Goal: Task Accomplishment & Management: Use online tool/utility

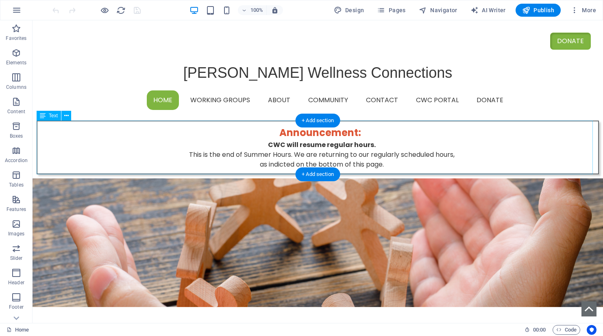
click at [287, 144] on div "Announcement : CWC will resume regular hours. This is the end of Summer Hours. …" at bounding box center [318, 147] width 563 height 54
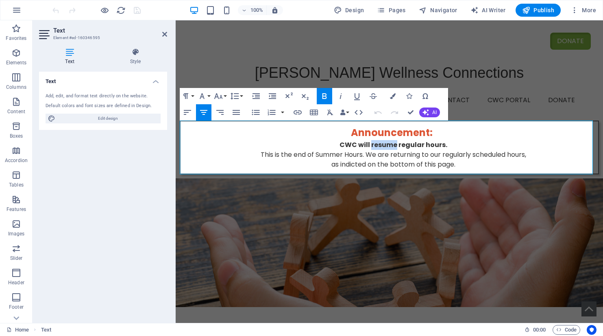
drag, startPoint x: 370, startPoint y: 144, endPoint x: 394, endPoint y: 144, distance: 23.6
click at [394, 144] on strong "CWC will resume regular hours." at bounding box center [394, 144] width 108 height 9
drag, startPoint x: 256, startPoint y: 156, endPoint x: 303, endPoint y: 155, distance: 47.2
click at [303, 155] on p "This is the end of Summer Hours. We are returning to our regularly scheduled ho…" at bounding box center [393, 155] width 401 height 10
click at [307, 153] on p "This is the end of Summer Hours. We are returning to our regularly scheduled ho…" at bounding box center [393, 155] width 401 height 10
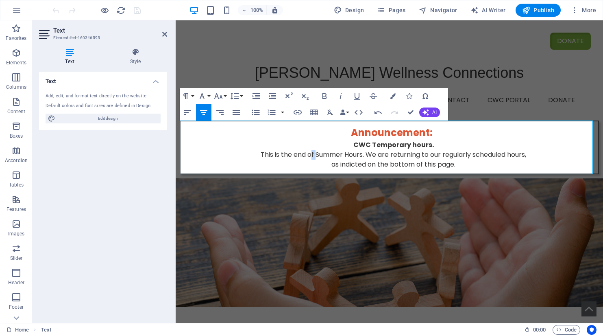
drag, startPoint x: 312, startPoint y: 153, endPoint x: 305, endPoint y: 153, distance: 6.1
click at [305, 153] on p "This is the end of Summer Hours. We are returning to our regularly scheduled ho…" at bounding box center [393, 155] width 401 height 10
click at [268, 154] on p "This is the end of Summer Hours. We are returning to our regularly scheduled ho…" at bounding box center [393, 155] width 401 height 10
drag, startPoint x: 268, startPoint y: 152, endPoint x: 311, endPoint y: 153, distance: 42.7
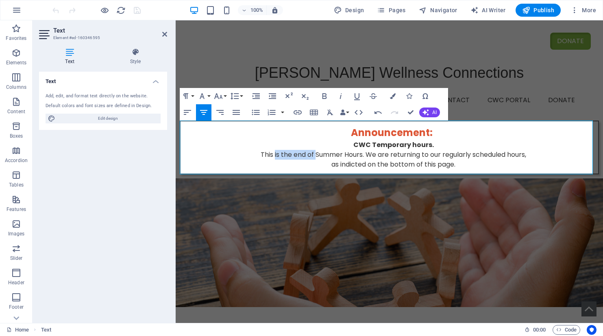
click at [311, 153] on p "This is the end of Summer Hours. We are returning to our regularly scheduled ho…" at bounding box center [393, 155] width 401 height 10
click at [207, 154] on p "This new Temporary Hours will be in effect until the end of October. We are ret…" at bounding box center [393, 155] width 401 height 10
click at [214, 153] on p "Thes new Temporary Hours will be in effect until the end of October. We are ret…" at bounding box center [393, 155] width 401 height 10
click at [429, 144] on strong "CWC Temporary hours." at bounding box center [393, 144] width 81 height 9
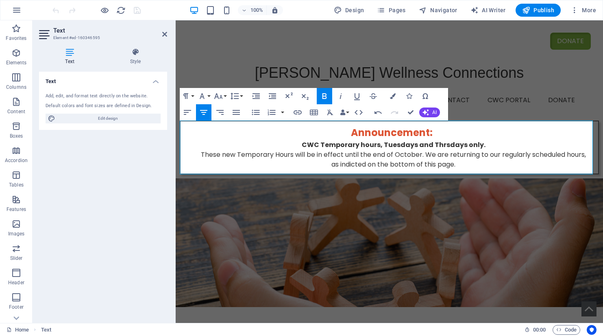
click at [438, 146] on strong "CWC Temporary hours, Tuesdays and Thrsdays only ." at bounding box center [394, 144] width 184 height 9
click at [410, 147] on strong "CWC Temporary hours, Tuesdays and Thursdays only ." at bounding box center [393, 144] width 188 height 9
click at [459, 144] on strong "CWC Temporary hours, [DATE] and Thursdays only." at bounding box center [393, 144] width 179 height 9
click at [268, 153] on p "These new Temporary Hours will be in effect until the end of October. We are re…" at bounding box center [393, 155] width 401 height 10
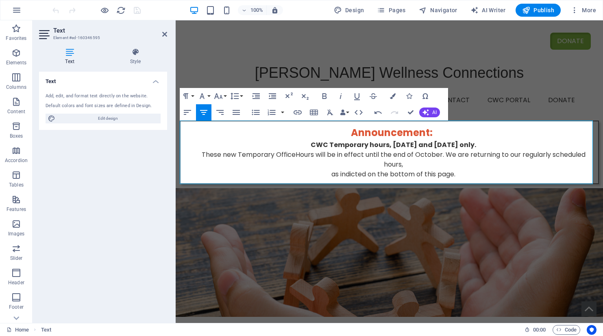
drag, startPoint x: 443, startPoint y: 154, endPoint x: 401, endPoint y: 163, distance: 43.6
click at [401, 163] on p "These new Temporary Office Hours will be in effect until the end of October. We…" at bounding box center [393, 160] width 401 height 20
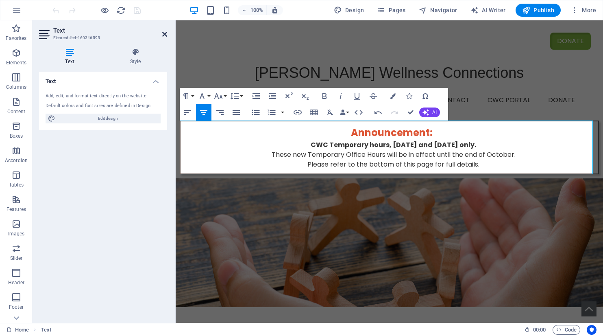
click at [165, 34] on icon at bounding box center [164, 34] width 5 height 7
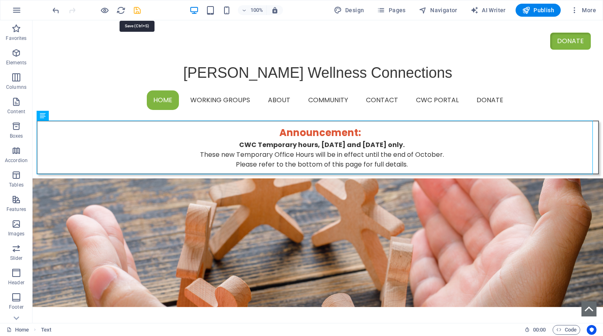
click at [137, 9] on icon "save" at bounding box center [137, 10] width 9 height 9
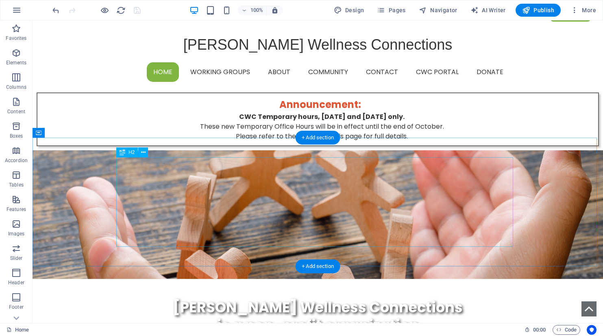
scroll to position [41, 0]
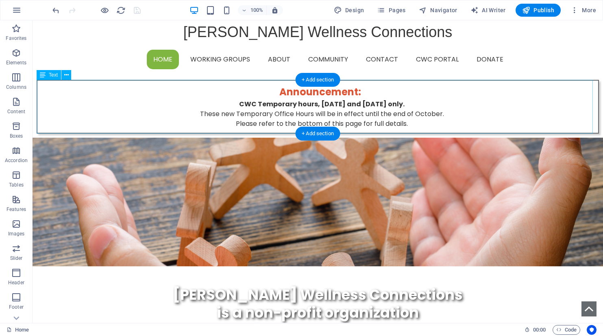
click at [336, 103] on div "Announcement : CWC Temporary hours, [DATE] and [DATE] only. These new Temporary…" at bounding box center [318, 107] width 563 height 54
click at [336, 104] on div "Announcement : CWC Temporary hours, [DATE] and [DATE] only. These new Temporary…" at bounding box center [318, 107] width 563 height 54
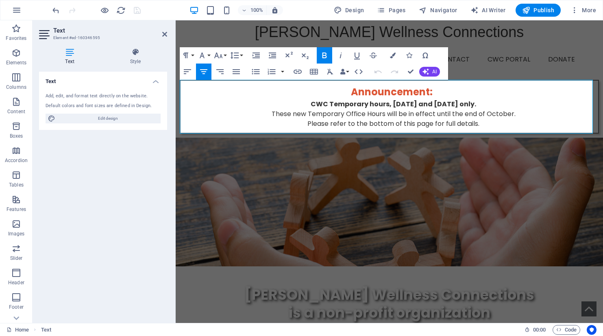
click at [411, 103] on strong "CWC Temporary hours, [DATE] and [DATE] only." at bounding box center [394, 103] width 166 height 9
click at [462, 104] on strong "CWC Temporary hours, Tuesdays and [DATE] only." at bounding box center [393, 103] width 175 height 9
click at [166, 36] on icon at bounding box center [164, 34] width 5 height 7
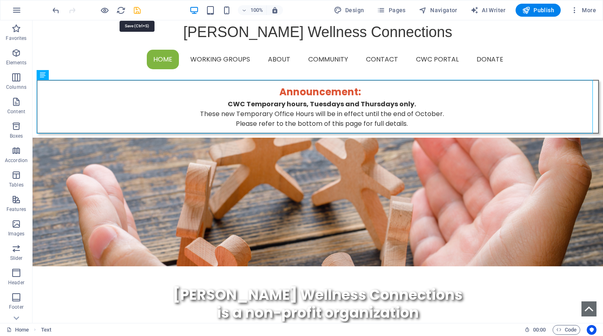
click at [140, 11] on icon "save" at bounding box center [137, 10] width 9 height 9
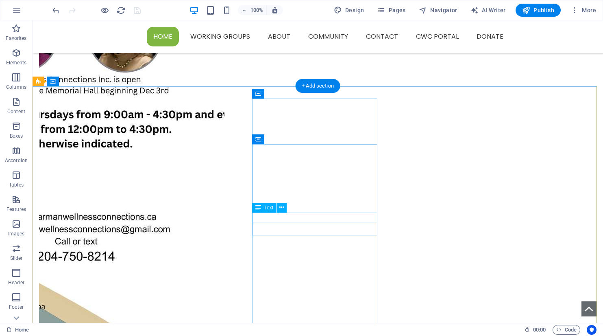
scroll to position [628, 0]
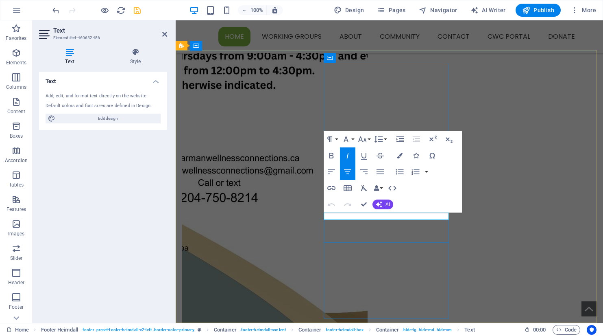
drag, startPoint x: 361, startPoint y: 215, endPoint x: 414, endPoint y: 214, distance: 52.9
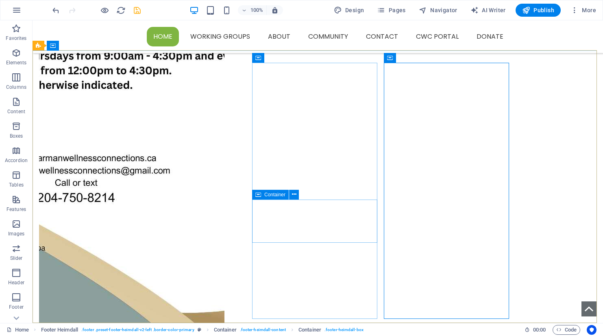
click at [262, 192] on div "Container" at bounding box center [270, 195] width 37 height 10
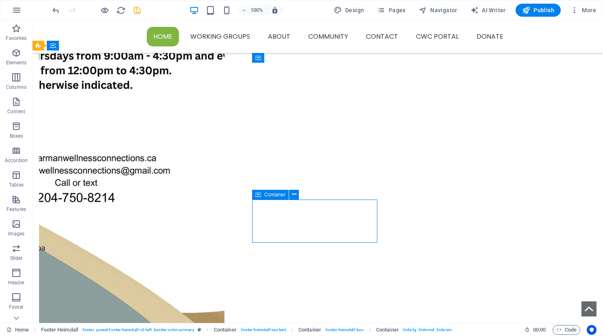
click at [262, 192] on div "Container" at bounding box center [270, 195] width 37 height 10
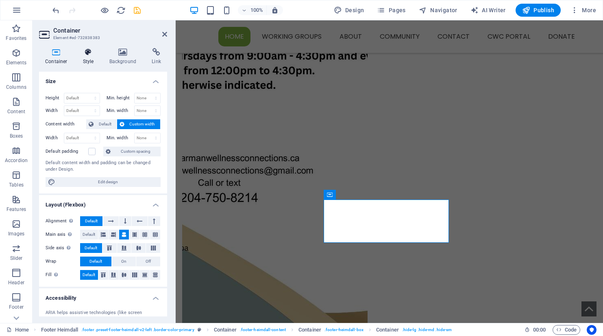
click at [90, 58] on h4 "Style" at bounding box center [90, 56] width 26 height 17
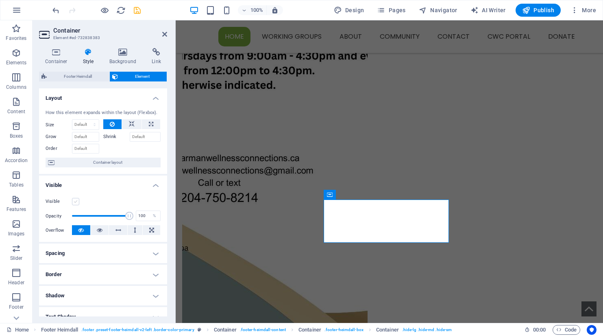
click at [75, 203] on label at bounding box center [75, 201] width 7 height 7
click at [0, 0] on input "Visible" at bounding box center [0, 0] width 0 height 0
click at [338, 105] on span "Container" at bounding box center [346, 103] width 21 height 5
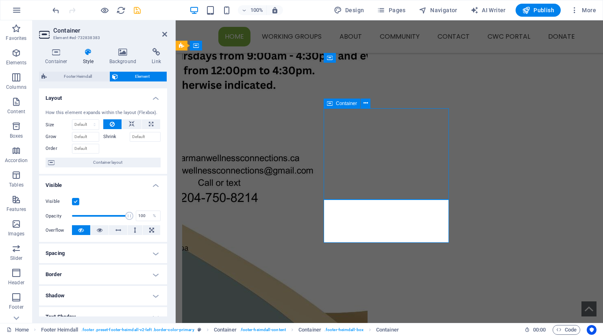
click at [338, 105] on span "Container" at bounding box center [346, 103] width 21 height 5
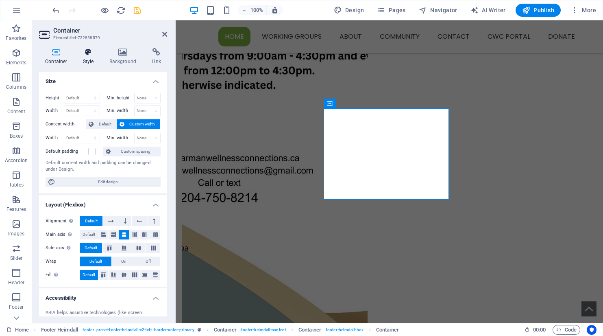
click at [90, 52] on icon at bounding box center [88, 52] width 23 height 8
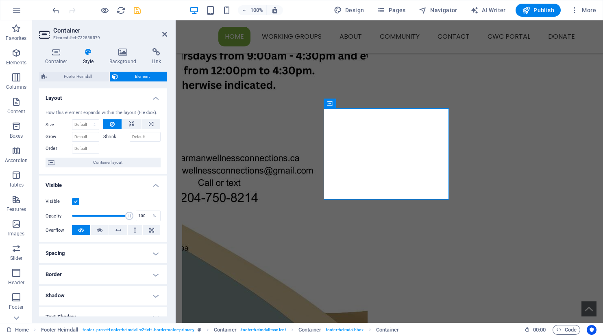
click at [75, 203] on label at bounding box center [75, 201] width 7 height 7
click at [0, 0] on input "Visible" at bounding box center [0, 0] width 0 height 0
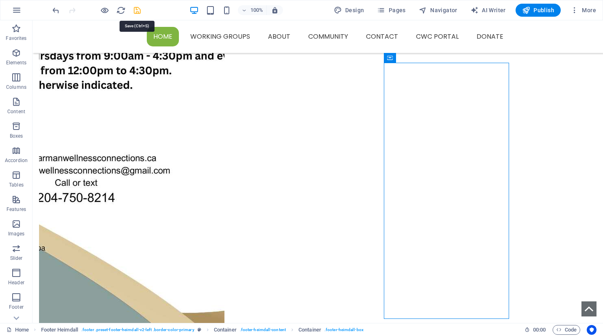
click at [137, 11] on icon "save" at bounding box center [137, 10] width 9 height 9
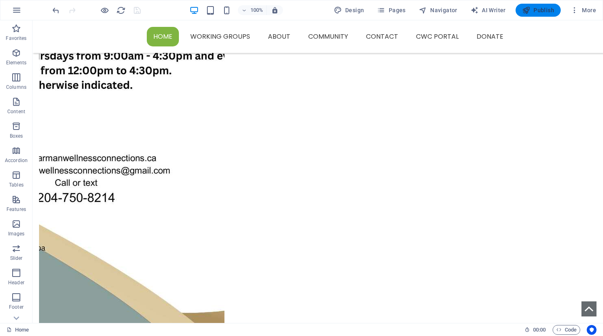
click at [549, 11] on span "Publish" at bounding box center [538, 10] width 32 height 8
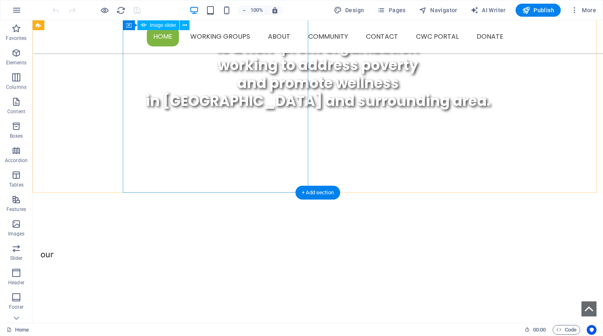
scroll to position [203, 0]
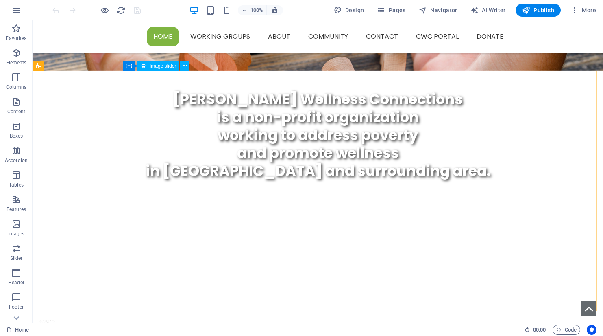
click at [159, 67] on span "Image slider" at bounding box center [163, 65] width 26 height 5
select select "ms"
select select "s"
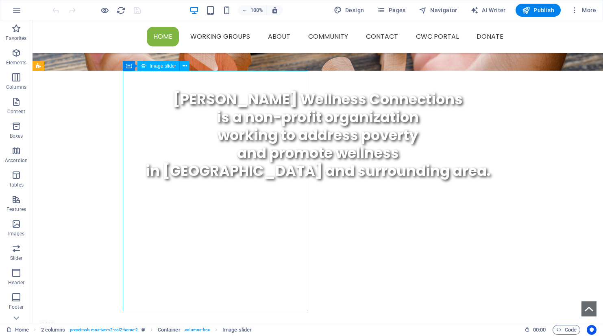
select select "progressive"
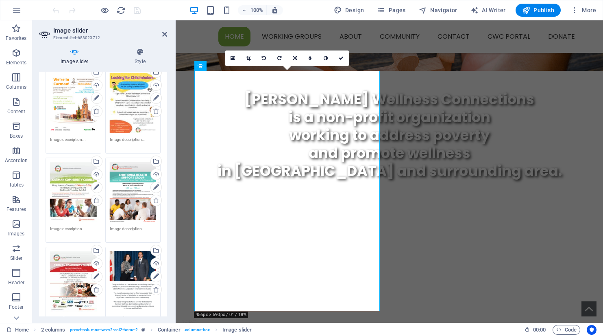
scroll to position [488, 0]
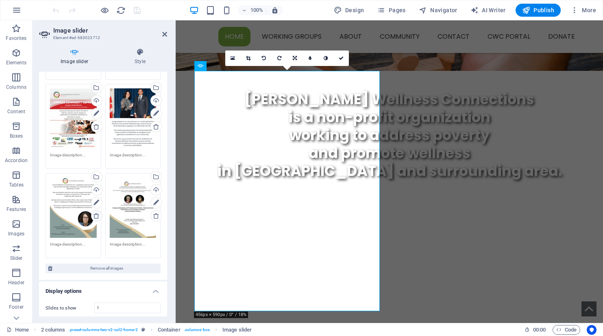
click at [95, 212] on icon at bounding box center [96, 215] width 7 height 7
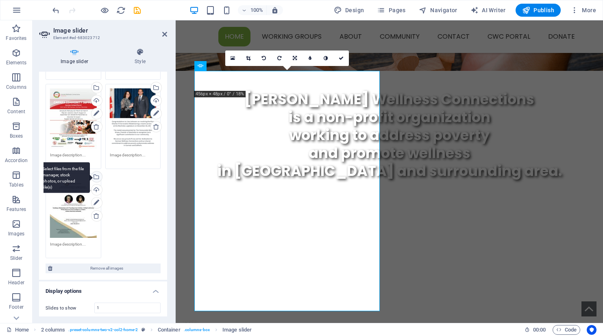
click at [90, 172] on div "Select files from the file manager, stock photos, or upload file(s)" at bounding box center [63, 177] width 53 height 31
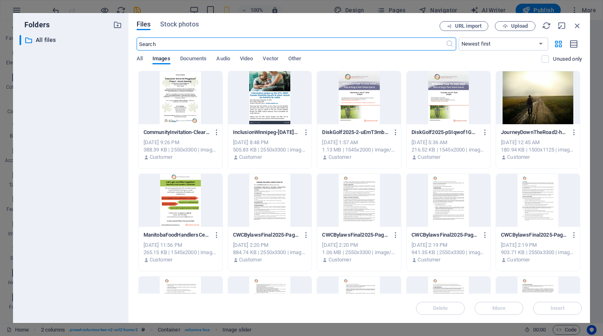
scroll to position [641, 0]
click at [527, 26] on span "Upload" at bounding box center [519, 26] width 17 height 5
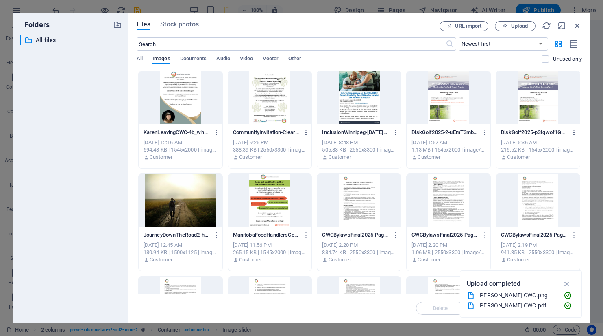
click at [179, 97] on div at bounding box center [181, 97] width 84 height 53
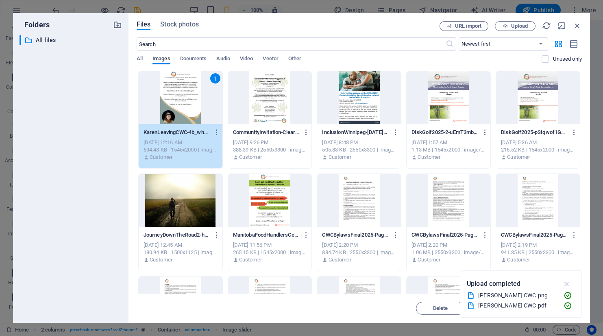
click at [569, 283] on icon "button" at bounding box center [567, 283] width 9 height 9
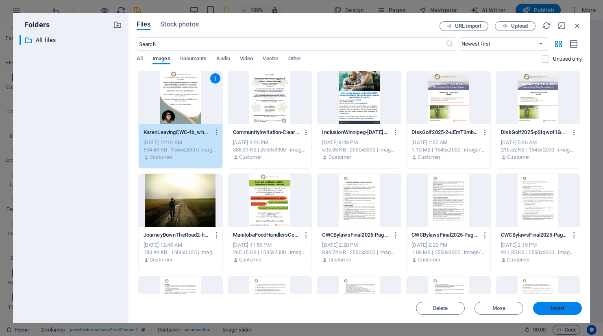
click at [564, 311] on button "Insert" at bounding box center [557, 307] width 49 height 13
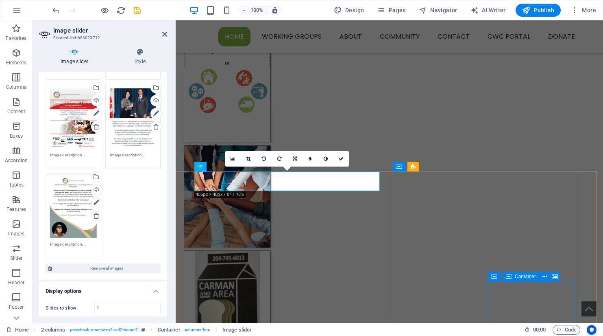
scroll to position [103, 0]
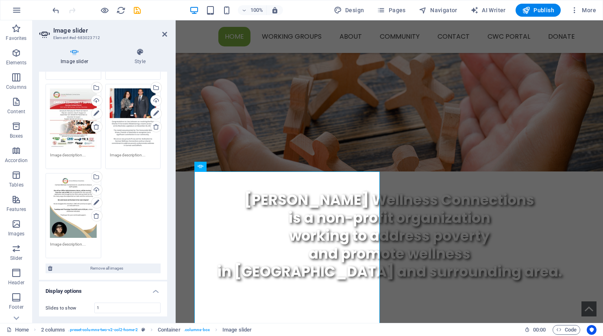
click at [137, 10] on icon "save" at bounding box center [137, 10] width 9 height 9
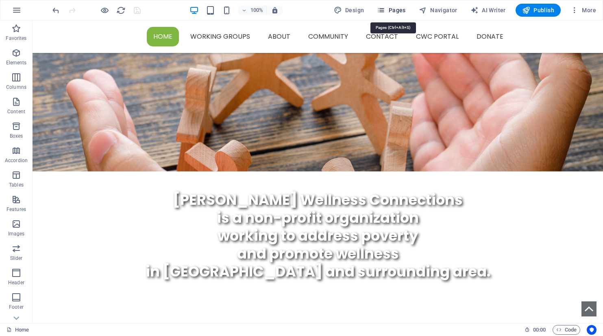
click at [397, 14] on button "Pages" at bounding box center [391, 10] width 35 height 13
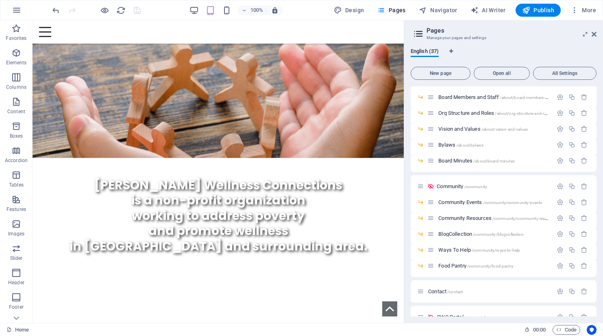
scroll to position [244, 0]
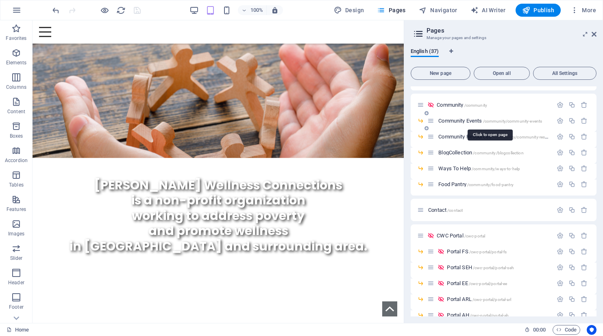
click at [460, 118] on span "Community Events /community/community-events" at bounding box center [490, 121] width 104 height 6
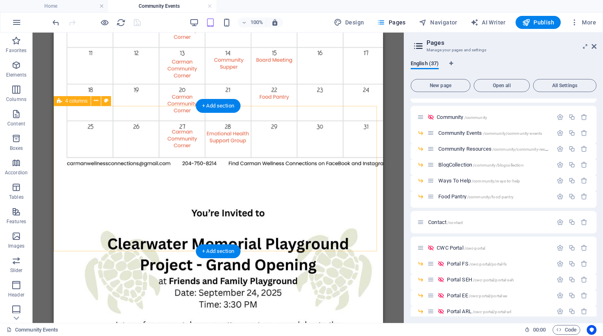
scroll to position [1302, 0]
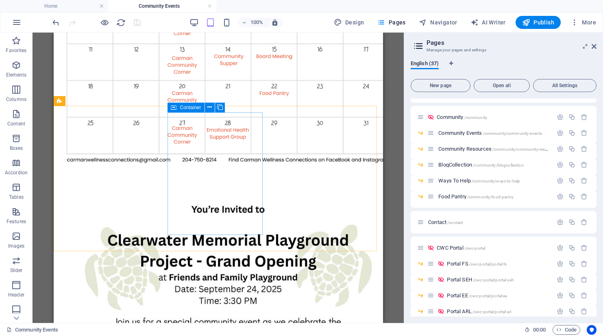
click at [176, 105] on icon at bounding box center [174, 107] width 6 height 10
click at [210, 109] on icon at bounding box center [209, 107] width 4 height 9
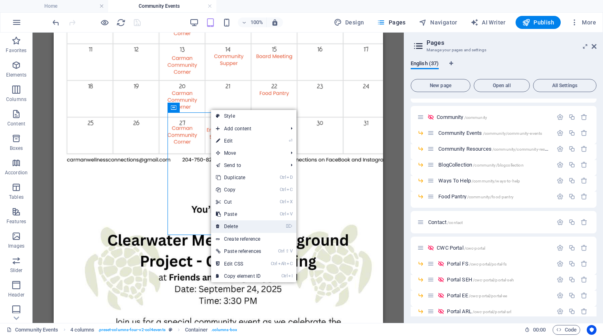
click at [239, 226] on link "⌦ Delete" at bounding box center [238, 226] width 55 height 12
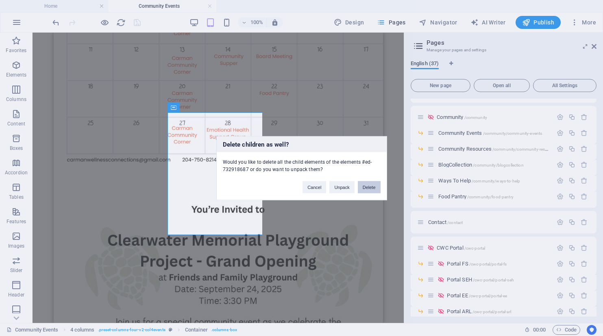
drag, startPoint x: 375, startPoint y: 187, endPoint x: 318, endPoint y: 155, distance: 65.6
click at [375, 187] on button "Delete" at bounding box center [369, 187] width 23 height 12
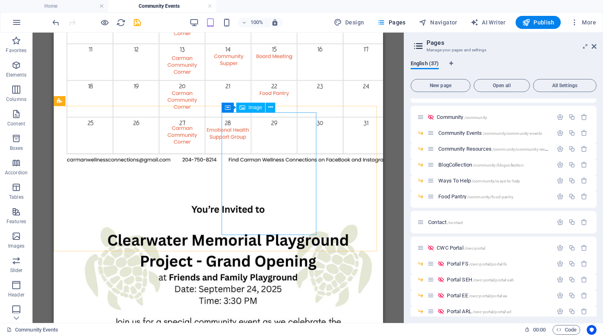
click at [256, 106] on span "Image" at bounding box center [255, 107] width 13 height 5
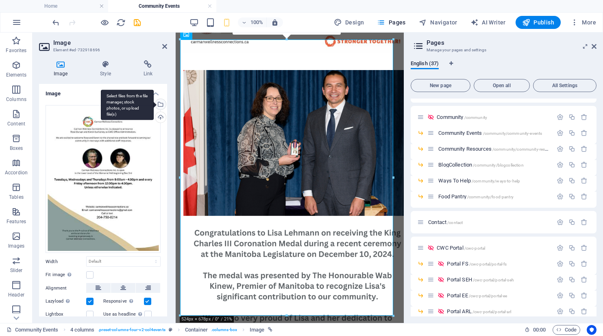
click at [154, 102] on div "Select files from the file manager, stock photos, or upload file(s)" at bounding box center [127, 104] width 53 height 31
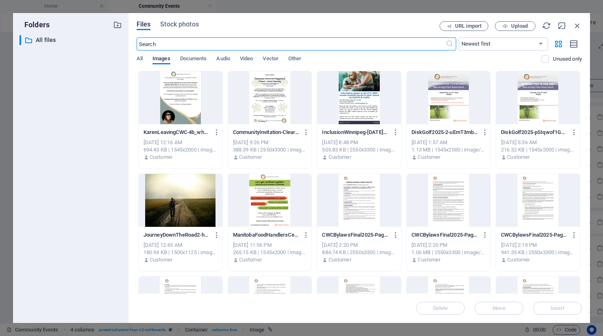
scroll to position [1362, 0]
click at [174, 101] on div at bounding box center [181, 97] width 84 height 53
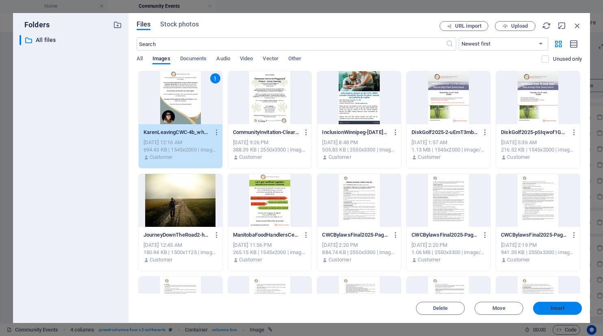
click at [550, 305] on button "Insert" at bounding box center [557, 307] width 49 height 13
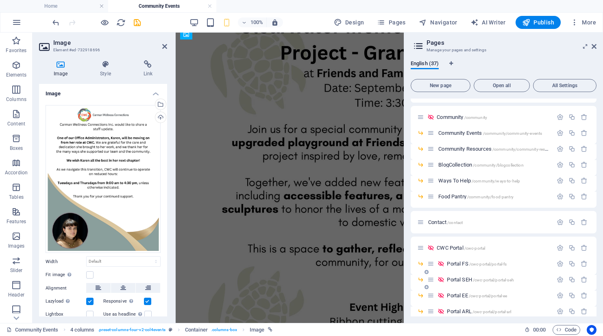
scroll to position [4525, 0]
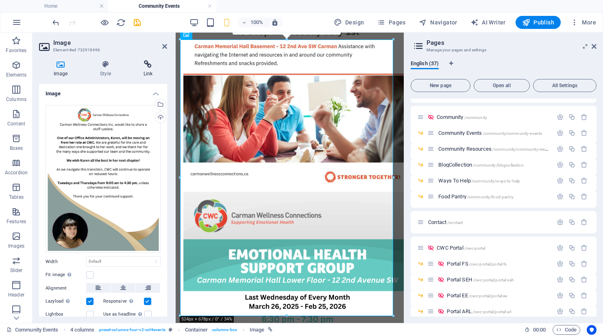
click at [146, 63] on icon at bounding box center [148, 64] width 38 height 8
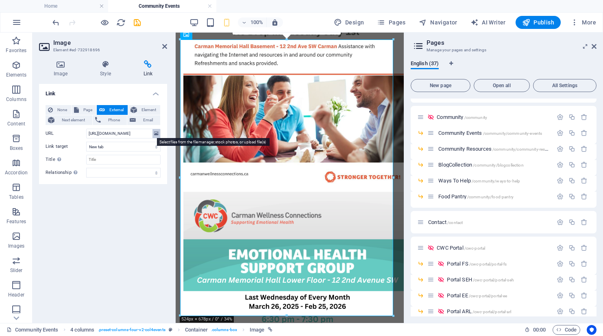
click at [158, 133] on icon at bounding box center [156, 133] width 4 height 9
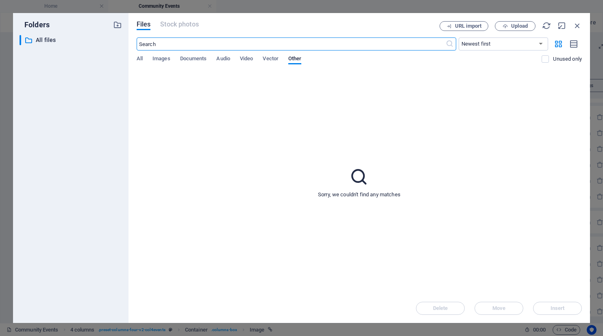
scroll to position [1362, 0]
click at [192, 56] on span "Documents" at bounding box center [193, 59] width 27 height 11
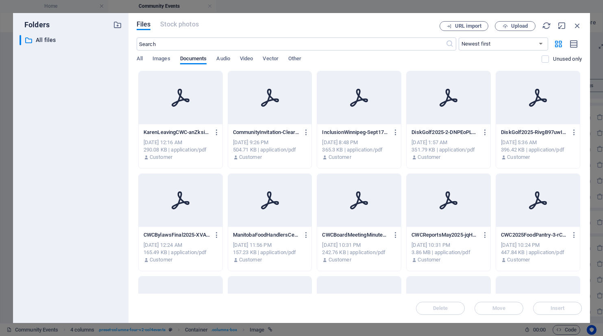
click at [181, 103] on icon at bounding box center [181, 98] width 20 height 20
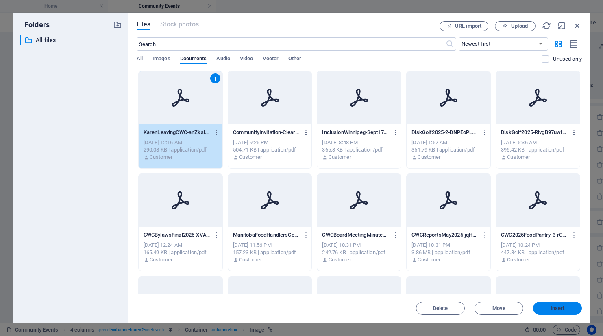
click at [549, 306] on span "Insert" at bounding box center [557, 307] width 42 height 5
type input "https://cdn1.site-media.eu/images/document/18901879/KarenLeavingCWC-anZksi8nXQc…"
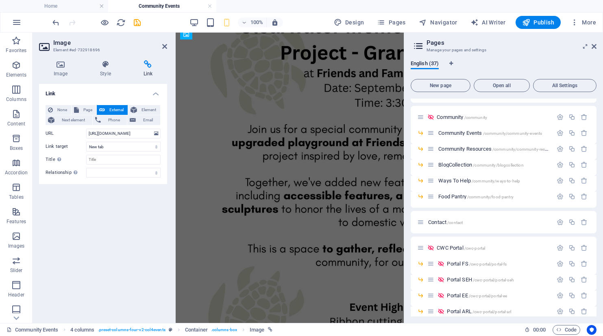
scroll to position [4525, 0]
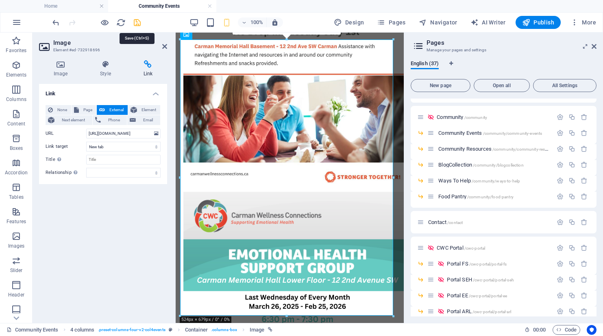
click at [137, 21] on icon "save" at bounding box center [137, 22] width 9 height 9
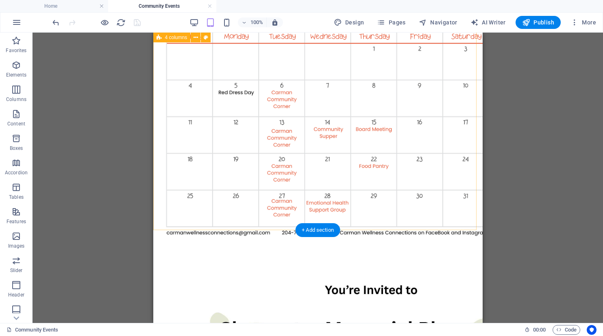
scroll to position [1338, 0]
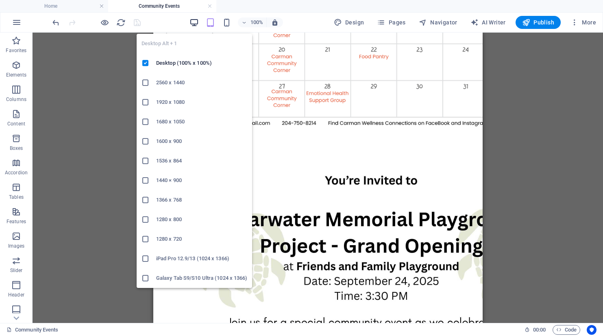
click at [195, 22] on icon "button" at bounding box center [194, 22] width 9 height 9
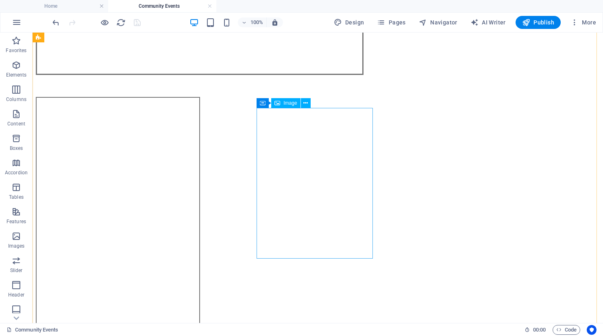
scroll to position [555, 0]
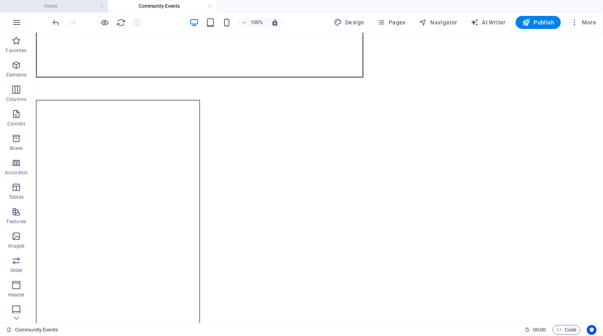
click at [56, 7] on h4 "Home" at bounding box center [54, 6] width 108 height 9
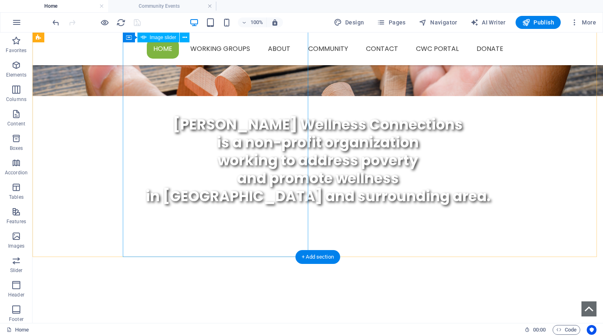
scroll to position [184, 0]
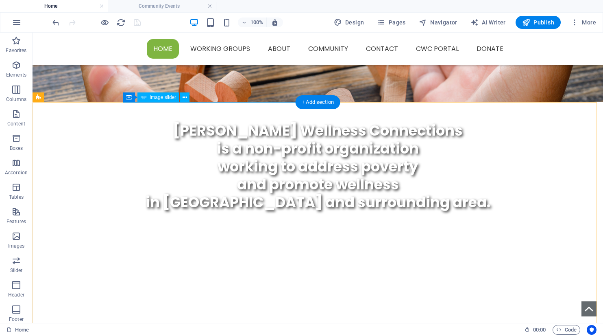
select select "ms"
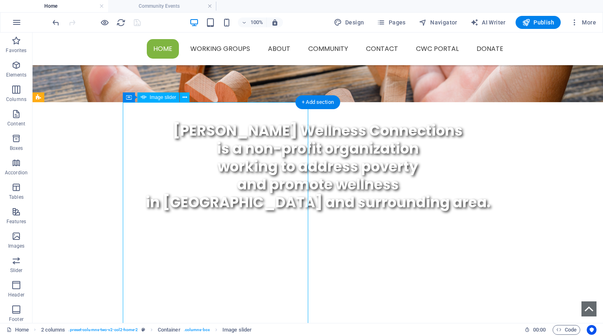
select select "s"
select select "progressive"
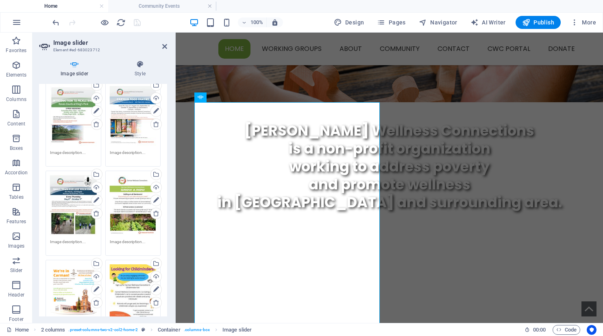
scroll to position [0, 0]
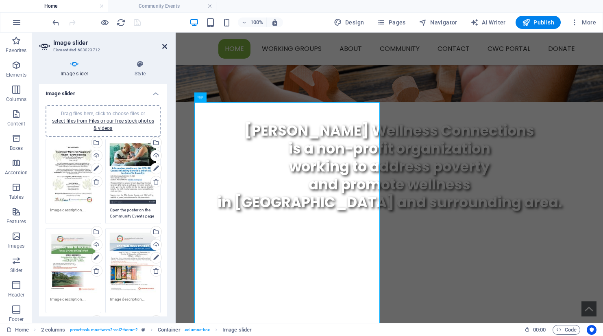
click at [165, 47] on icon at bounding box center [164, 46] width 5 height 7
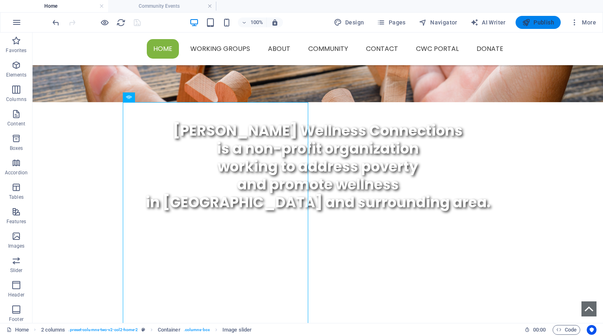
click at [542, 20] on span "Publish" at bounding box center [538, 22] width 32 height 8
